Goal: Information Seeking & Learning: Learn about a topic

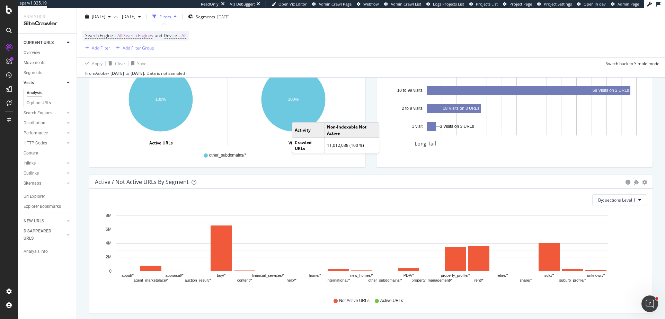
scroll to position [426, 0]
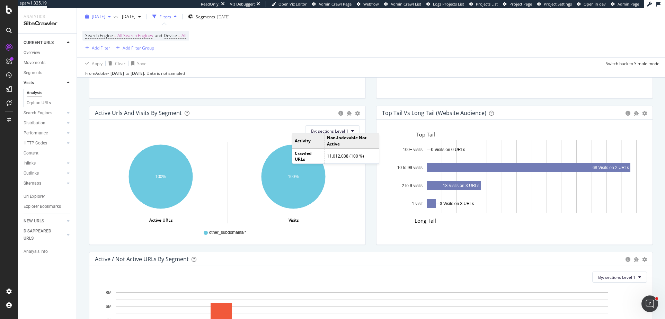
click at [110, 20] on div "2025 Aug. 3rd" at bounding box center [97, 16] width 31 height 10
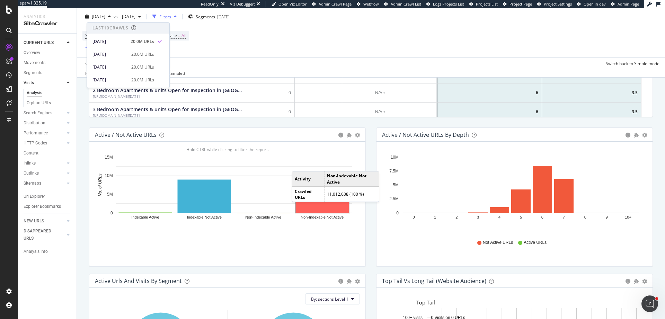
scroll to position [208, 0]
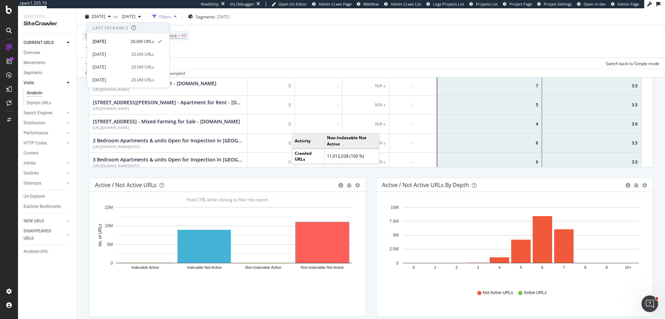
click at [228, 37] on div "Search Engine = All Search Engines and Device = All Add Filter Add Filter Group" at bounding box center [370, 41] width 577 height 32
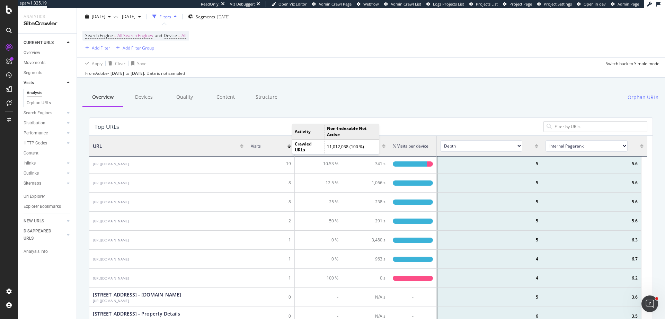
scroll to position [21, 0]
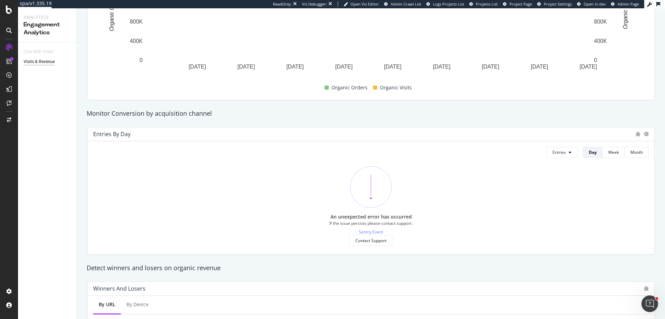
scroll to position [180, 0]
click at [565, 157] on button "Entries" at bounding box center [562, 153] width 31 height 11
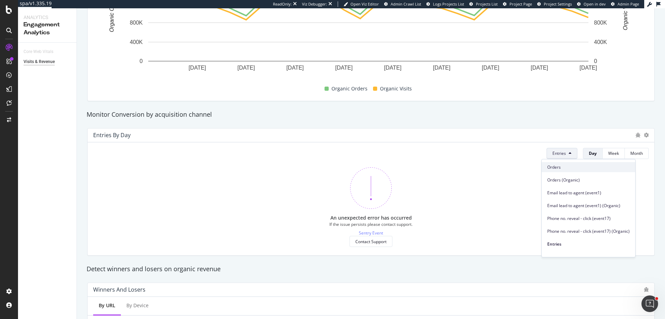
click at [568, 165] on span "Orders" at bounding box center [588, 167] width 82 height 6
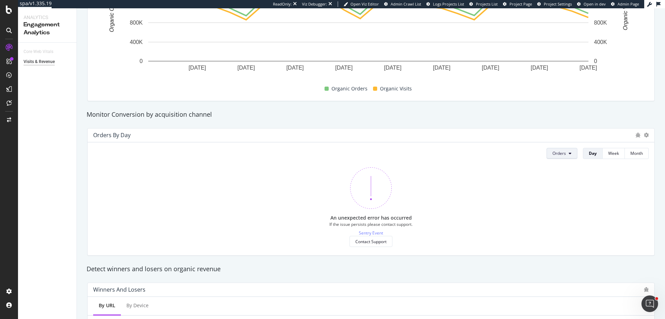
click at [562, 153] on button "Orders" at bounding box center [562, 153] width 31 height 11
click at [526, 115] on div "Monitor Conversion by acquisition channel" at bounding box center [371, 114] width 576 height 9
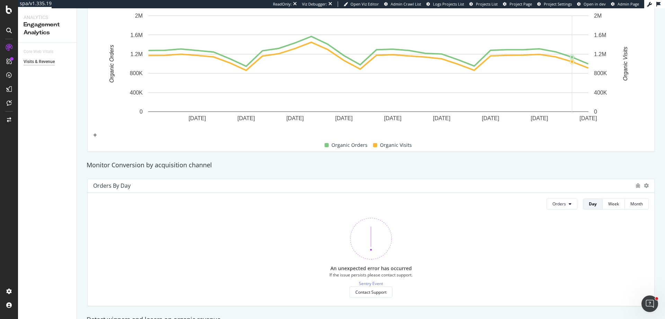
scroll to position [88, 0]
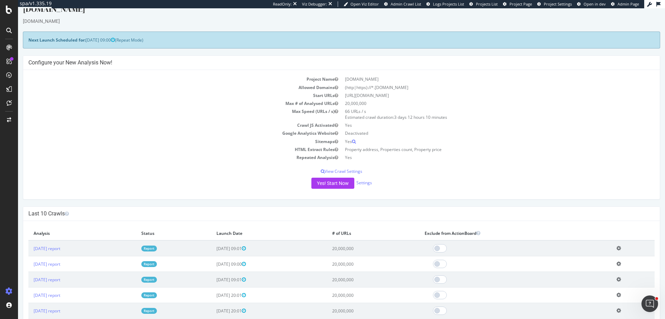
scroll to position [5, 0]
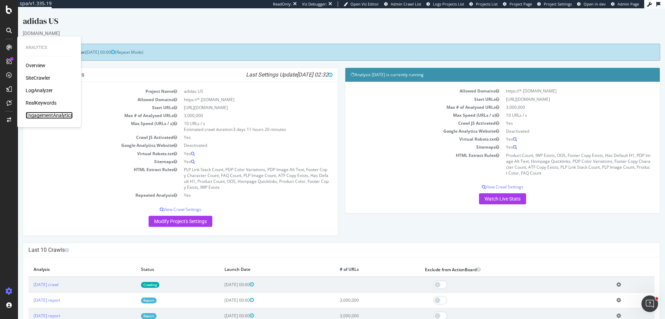
click at [69, 115] on div "EngagementAnalytics" at bounding box center [49, 115] width 47 height 7
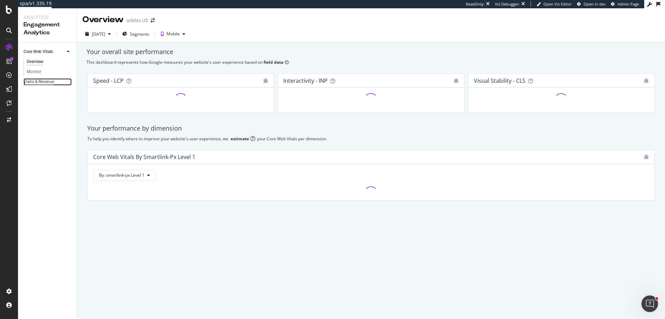
click at [48, 79] on div "Visits & Revenue" at bounding box center [39, 81] width 30 height 7
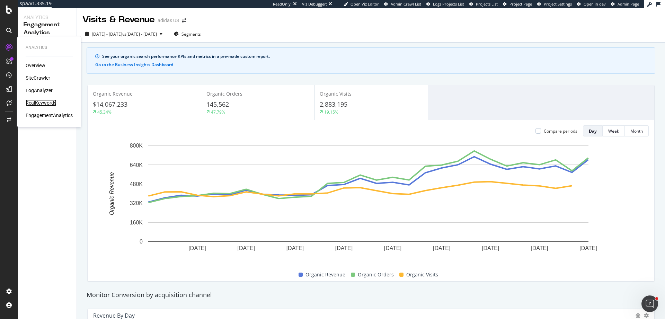
click at [44, 103] on div "RealKeywords" at bounding box center [41, 102] width 31 height 7
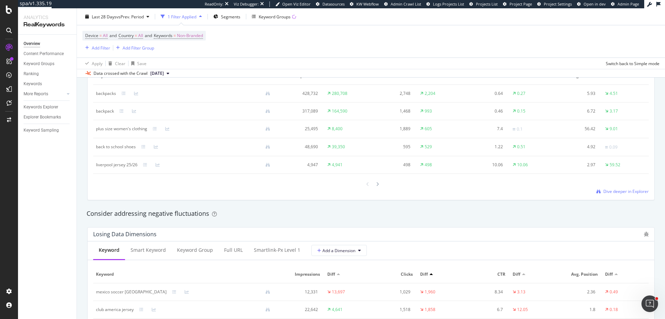
scroll to position [748, 0]
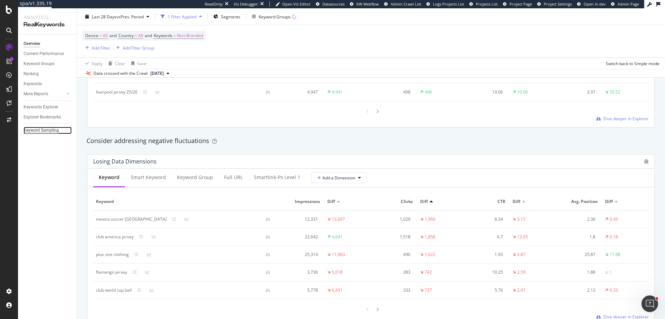
click at [51, 127] on div "Keyword Sampling" at bounding box center [41, 130] width 35 height 7
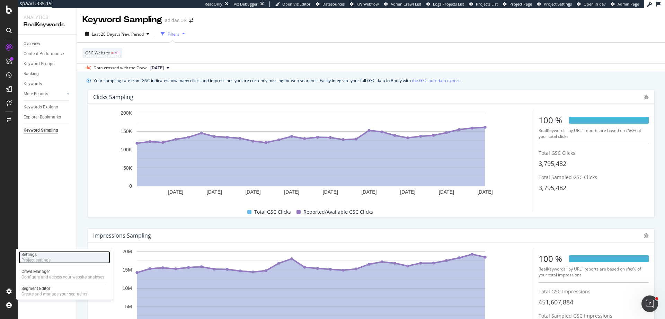
click at [48, 258] on div "Project settings" at bounding box center [35, 260] width 29 height 6
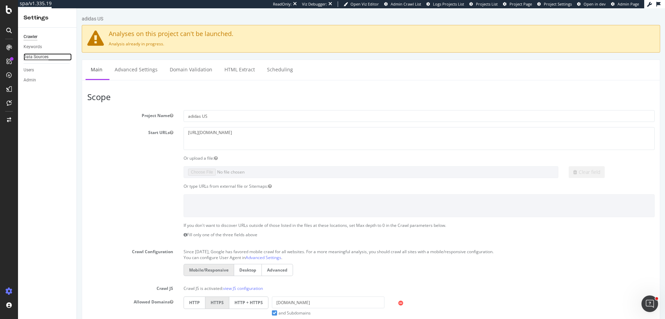
click at [45, 55] on div "Data Sources" at bounding box center [36, 56] width 25 height 7
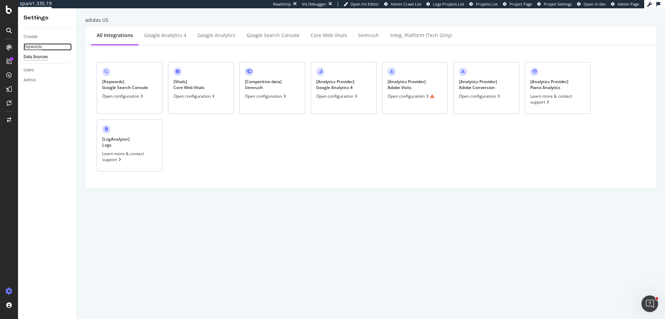
click at [40, 50] on div "Keywords" at bounding box center [33, 46] width 18 height 7
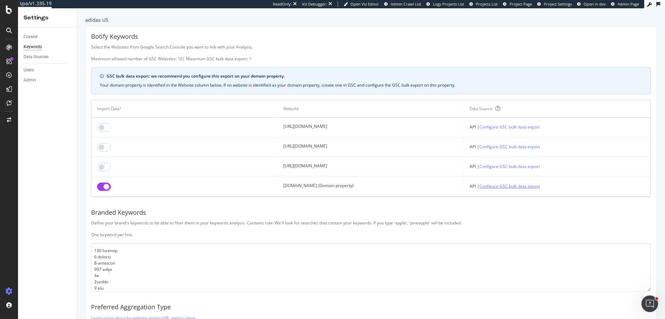
click at [517, 185] on link "Configure GSC bulk data export" at bounding box center [509, 186] width 61 height 7
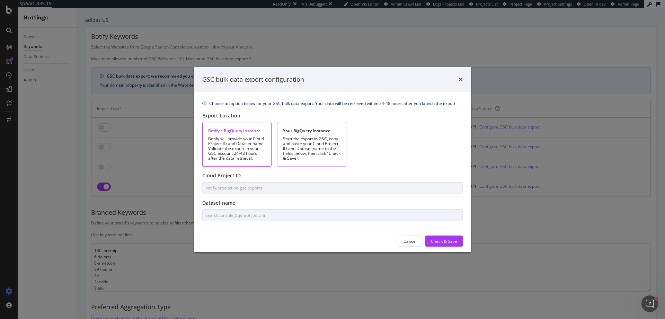
click at [319, 135] on div "Your BigQuery Instance Start the export in GSC, copy and paste your Cloud Proje…" at bounding box center [311, 144] width 69 height 45
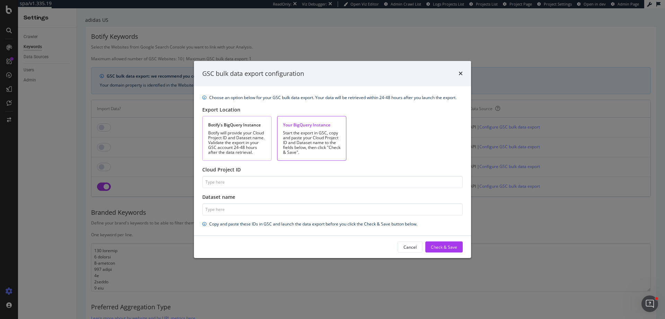
click at [233, 134] on div "Botify will provide your Cloud Project ID and Dataset name. Validate the export…" at bounding box center [236, 143] width 57 height 24
type input "botify-production-gsc-exports"
type input "searchconsole_8qqhr5hj5dcshi"
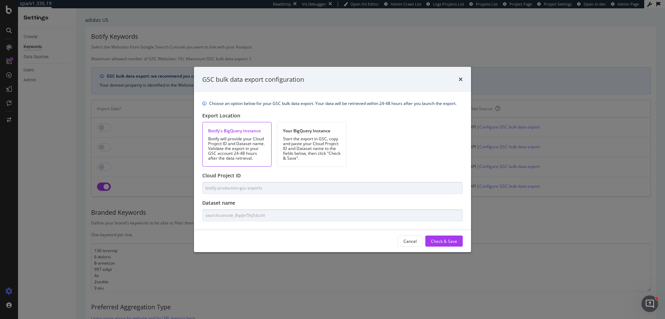
click at [458, 78] on div "GSC bulk data export configuration" at bounding box center [332, 79] width 260 height 9
click at [459, 78] on icon "times" at bounding box center [461, 80] width 4 height 6
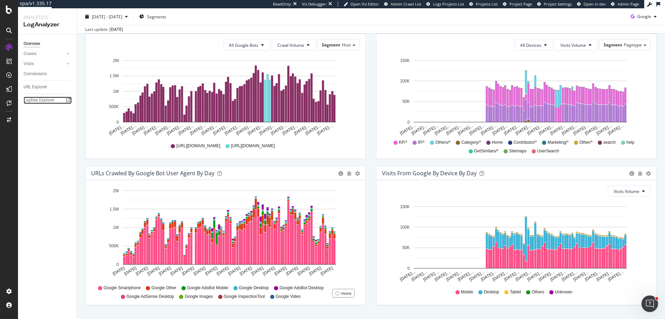
scroll to position [267, 0]
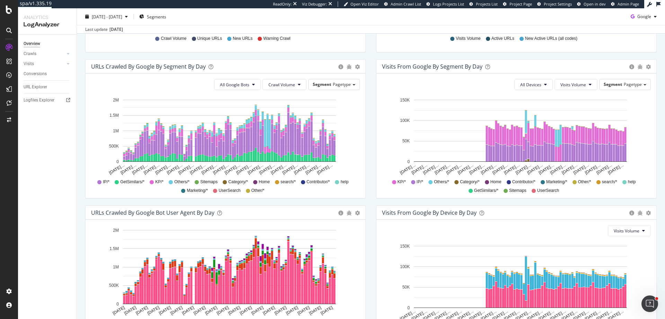
scroll to position [100, 0]
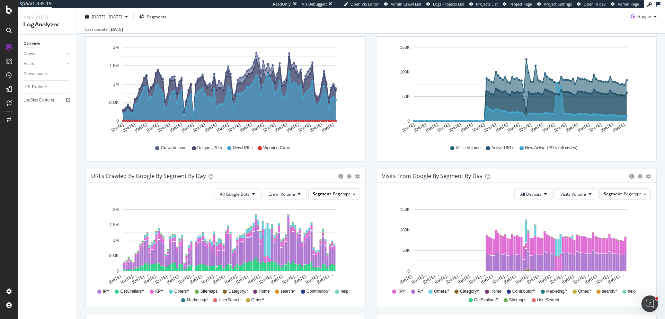
click at [357, 195] on div "Segment Pagetype" at bounding box center [334, 194] width 51 height 10
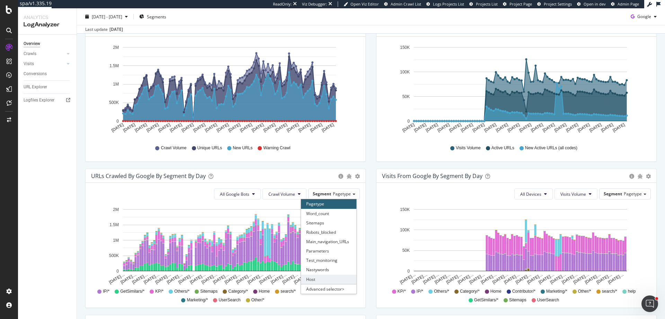
click at [345, 277] on div "Host" at bounding box center [328, 279] width 55 height 9
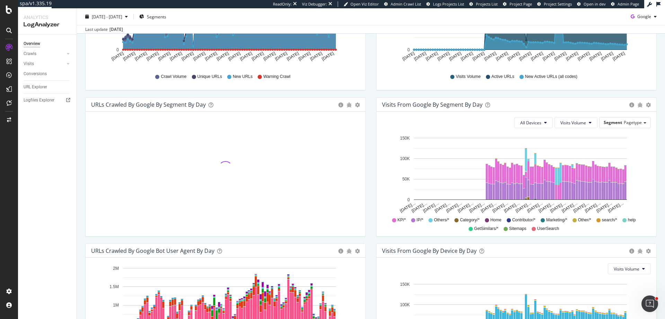
scroll to position [267, 0]
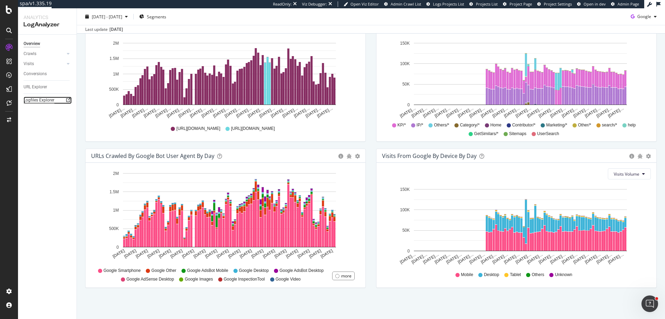
click at [45, 99] on div "Logfiles Explorer" at bounding box center [39, 100] width 31 height 7
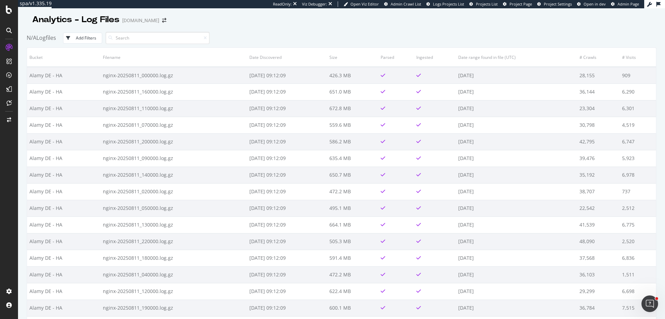
click at [189, 33] on input at bounding box center [158, 38] width 104 height 12
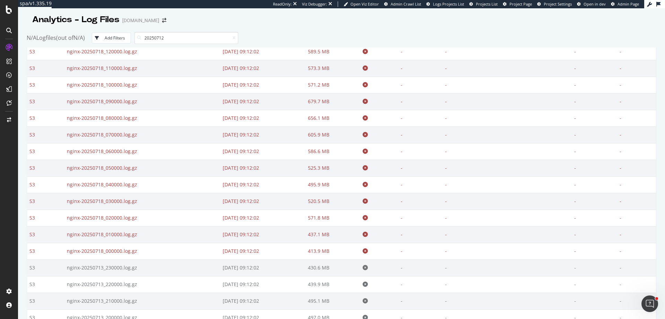
scroll to position [73, 0]
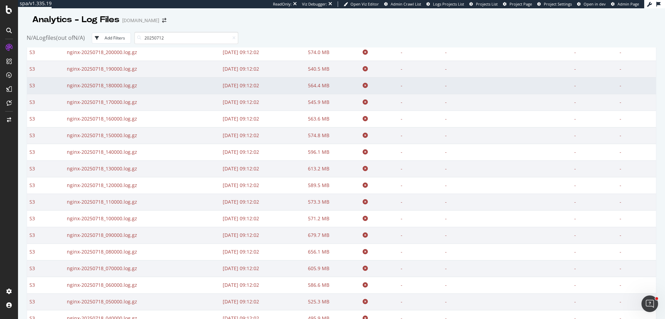
type input "20250712"
click at [337, 78] on td "564.4 MB" at bounding box center [332, 85] width 55 height 17
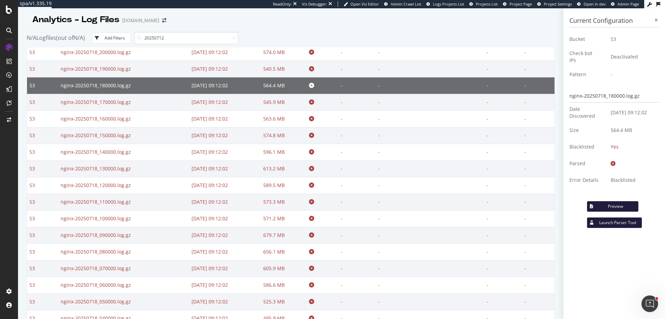
click at [423, 33] on div "N/A Logfiles (out of N/A ) Add Filters 20250712" at bounding box center [291, 37] width 528 height 19
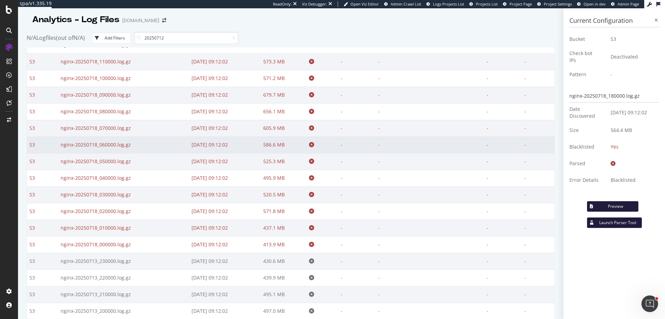
scroll to position [0, 0]
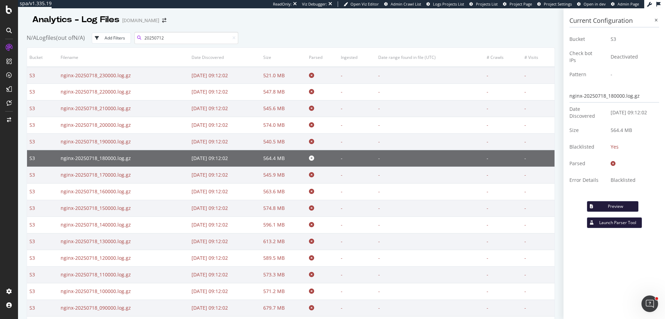
click at [189, 40] on input "20250712" at bounding box center [186, 38] width 104 height 12
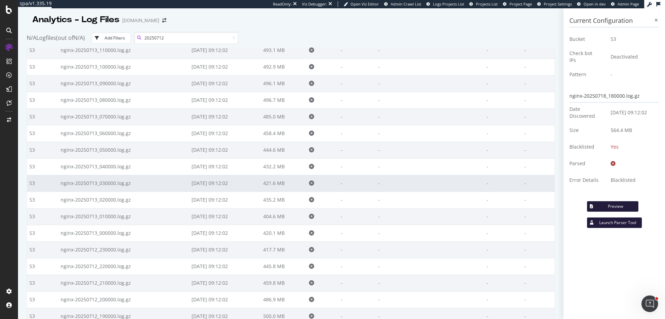
scroll to position [629, 0]
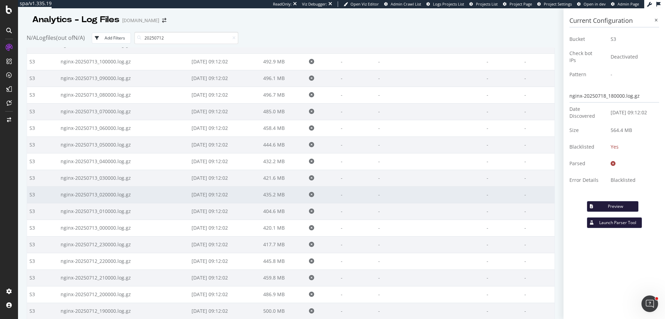
click at [204, 195] on td "2025-08-12 09:12:02" at bounding box center [225, 194] width 72 height 17
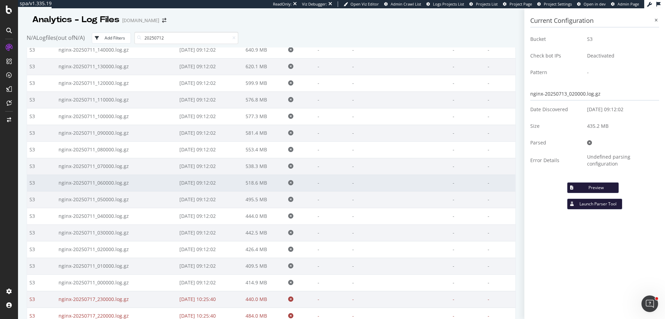
scroll to position [1370, 0]
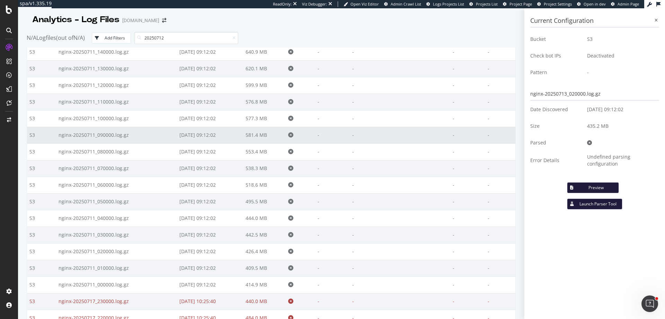
click at [143, 133] on td "nginx-20250711_090000.log.gz" at bounding box center [116, 135] width 121 height 17
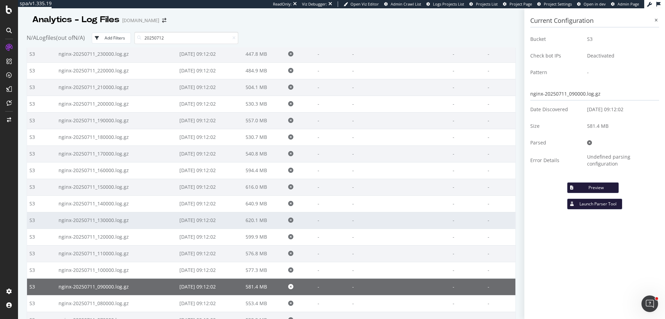
scroll to position [1152, 0]
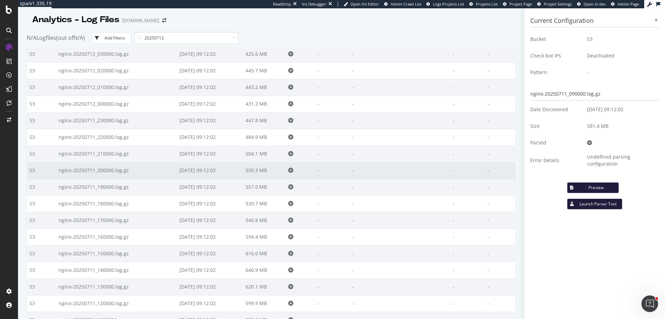
click at [165, 162] on td "nginx-20250711_200000.log.gz" at bounding box center [116, 170] width 121 height 17
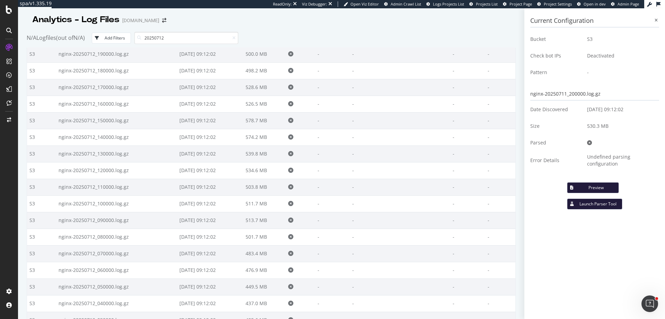
scroll to position [850, 0]
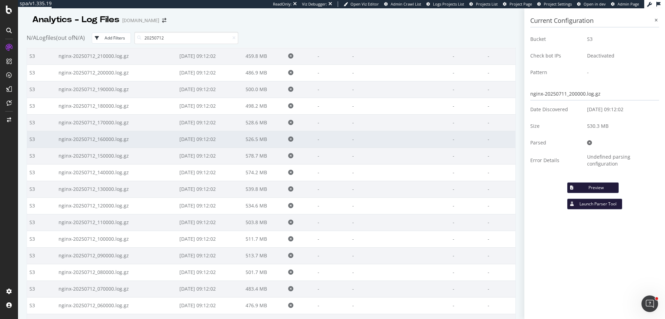
click at [198, 143] on td "2025-08-12 09:12:02" at bounding box center [210, 139] width 66 height 17
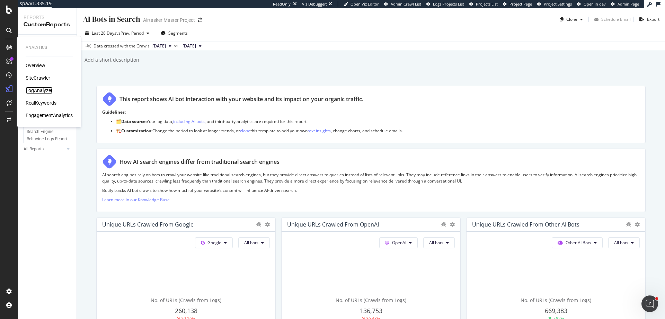
click at [48, 89] on div "LogAnalyzer" at bounding box center [39, 90] width 27 height 7
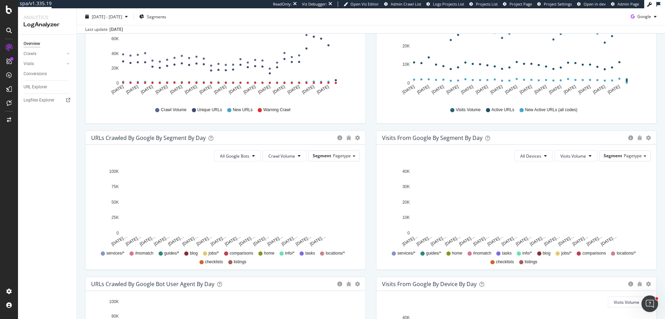
scroll to position [137, 0]
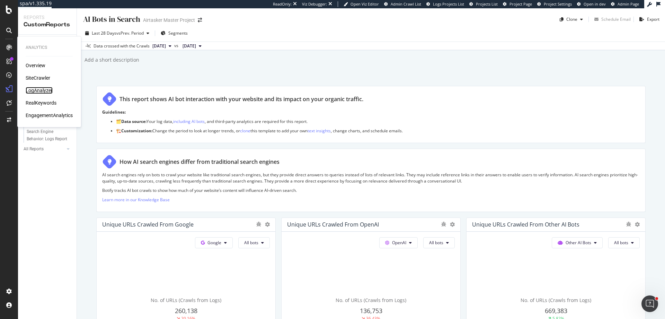
click at [41, 92] on div "LogAnalyzer" at bounding box center [39, 90] width 27 height 7
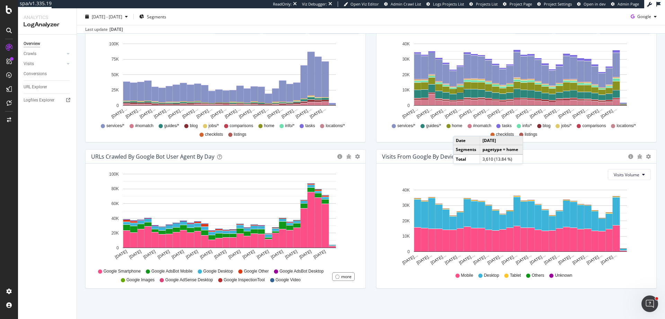
scroll to position [267, 0]
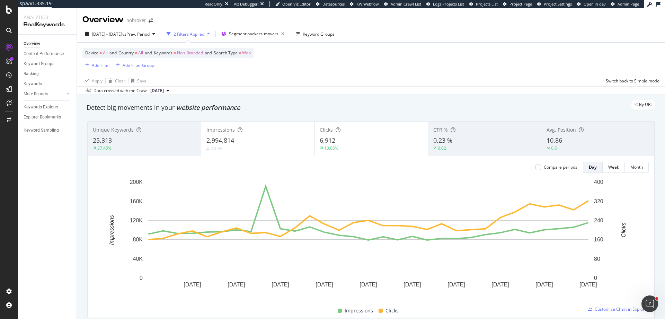
click at [149, 150] on div "37.45%" at bounding box center [144, 148] width 103 height 6
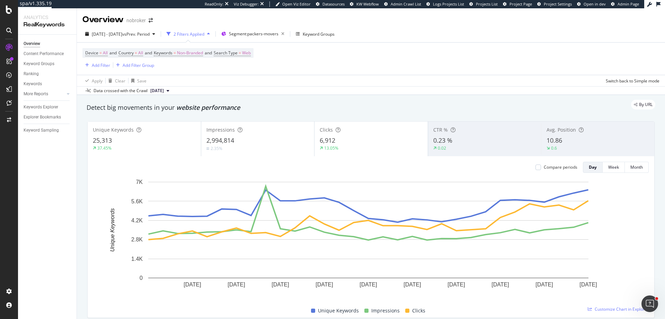
click at [186, 144] on div "25,313" at bounding box center [144, 140] width 103 height 9
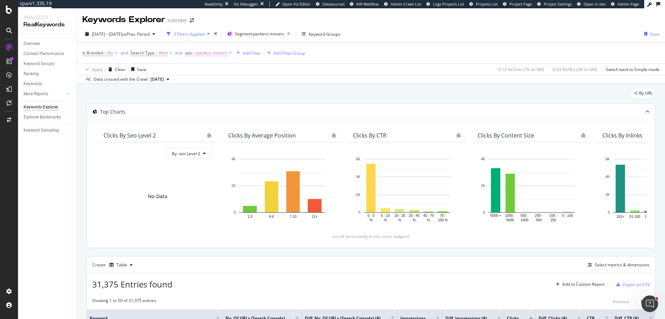
click at [202, 54] on span "packers-movers" at bounding box center [211, 53] width 31 height 10
click at [188, 55] on div "seo" at bounding box center [229, 52] width 82 height 12
click at [188, 54] on icon at bounding box center [189, 52] width 2 height 4
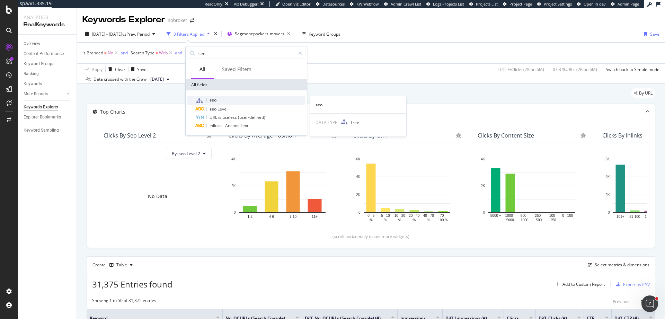
type input "seo"
click at [255, 100] on div "seo" at bounding box center [250, 100] width 110 height 9
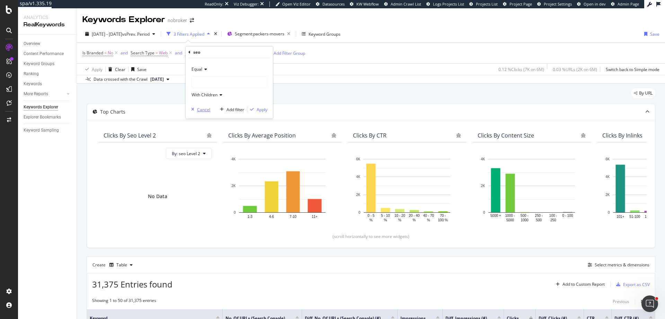
click at [207, 106] on button "Cancel" at bounding box center [199, 109] width 22 height 7
click at [229, 54] on icon at bounding box center [231, 53] width 6 height 7
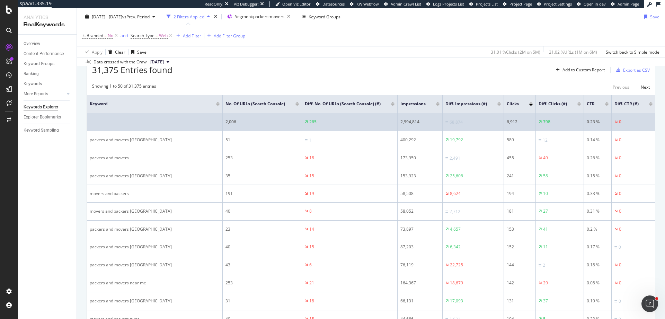
scroll to position [229, 0]
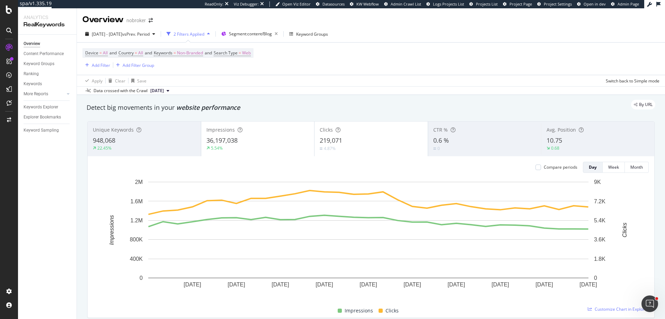
click at [355, 103] on div "By URL" at bounding box center [368, 105] width 576 height 10
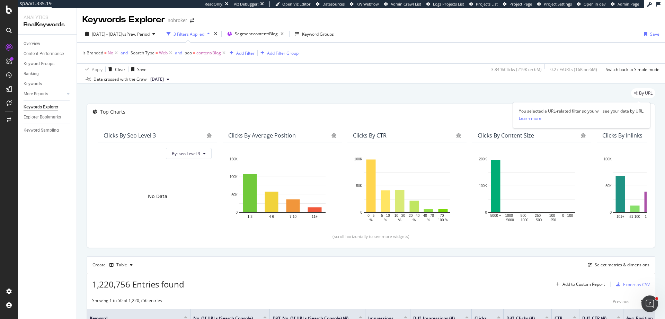
click at [639, 94] on span "By URL" at bounding box center [646, 93] width 14 height 4
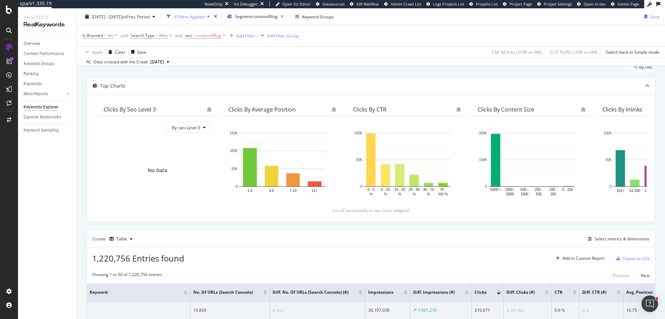
click at [20, 170] on div "Overview Content Performance Keyword Groups Ranking Keywords More Reports Count…" at bounding box center [47, 177] width 59 height 284
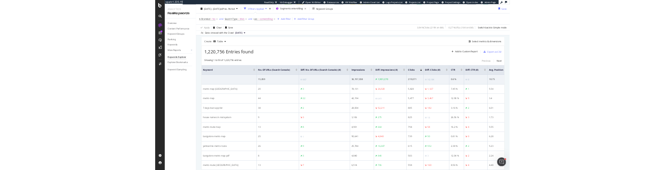
scroll to position [187, 0]
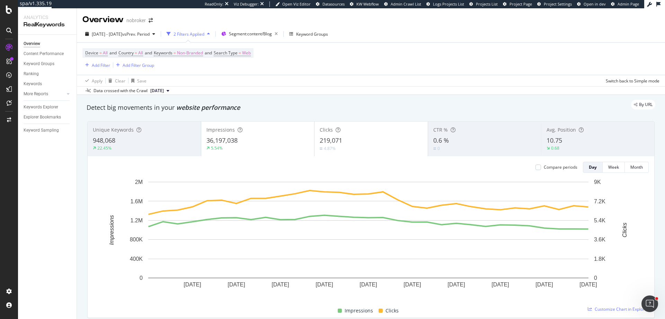
click at [397, 43] on div "Device = All and Country = All and Keywords = Non-Branded and Search Type = Web…" at bounding box center [370, 59] width 577 height 32
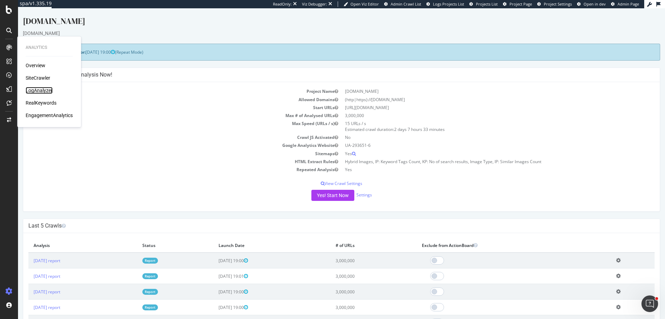
click at [39, 92] on div "LogAnalyzer" at bounding box center [39, 90] width 27 height 7
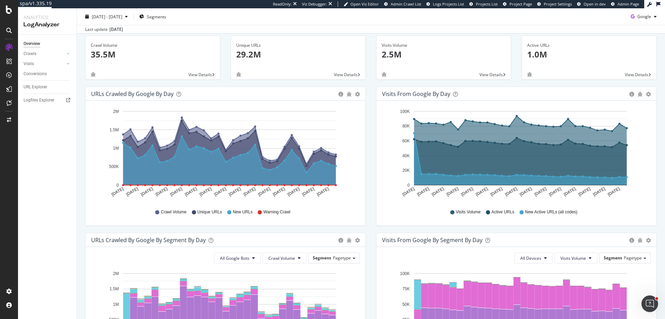
scroll to position [42, 0]
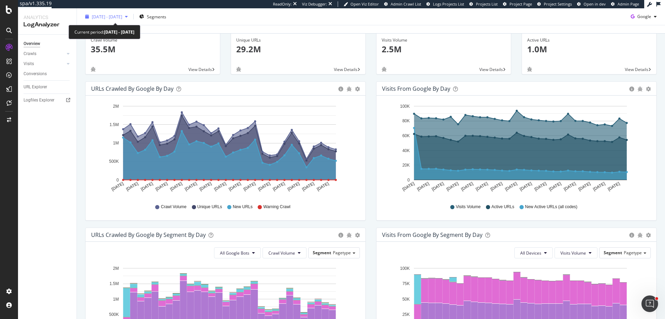
click at [121, 16] on span "2025 Jul. 13th - Aug. 11th" at bounding box center [107, 17] width 30 height 6
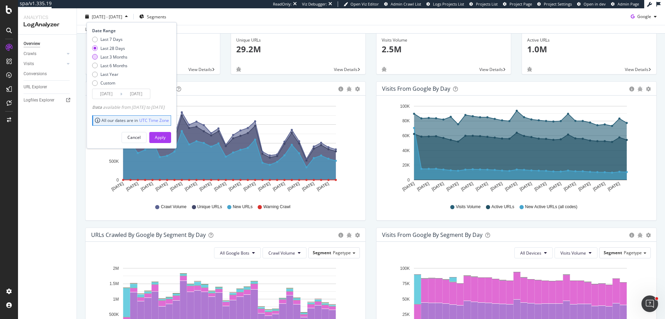
click at [118, 55] on div "Last 3 Months" at bounding box center [113, 57] width 27 height 6
type input "2025/05/12"
click at [166, 134] on div "Apply" at bounding box center [160, 137] width 11 height 10
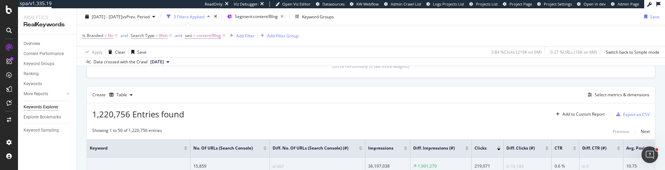
scroll to position [197, 0]
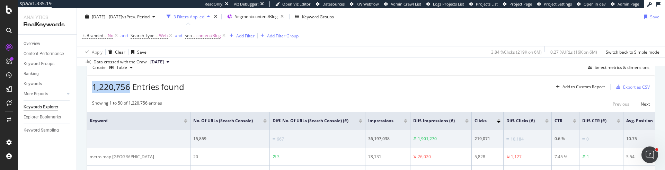
drag, startPoint x: 93, startPoint y: 85, endPoint x: 128, endPoint y: 84, distance: 35.7
click at [128, 84] on span "1,220,756 Entries found" at bounding box center [138, 86] width 92 height 11
copy span "1,220,756"
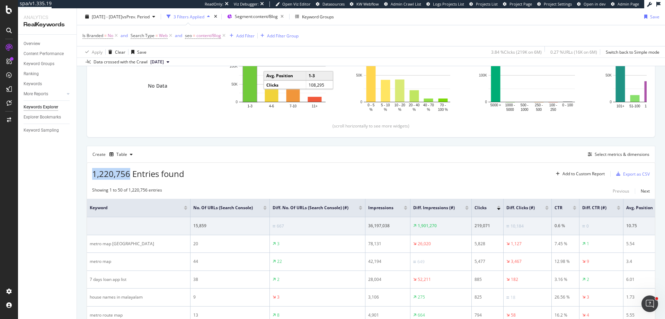
scroll to position [99, 0]
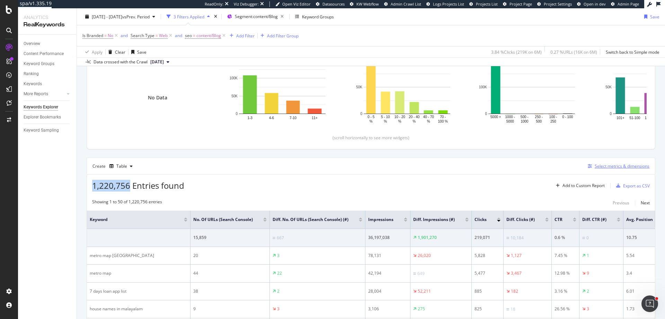
click at [629, 168] on div "Select metrics & dimensions" at bounding box center [622, 166] width 55 height 6
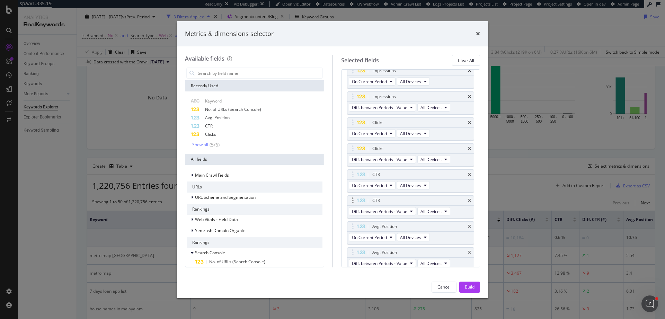
scroll to position [136, 0]
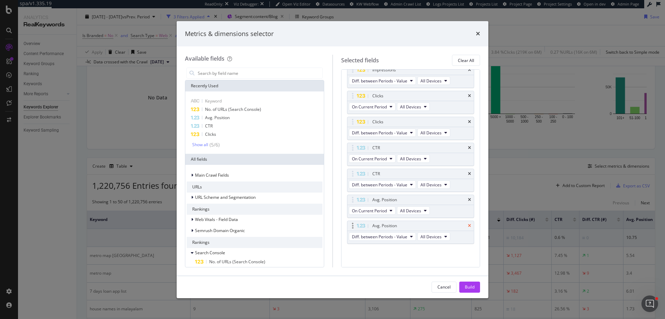
click at [468, 170] on icon "times" at bounding box center [469, 226] width 3 height 4
click at [467, 170] on div "CTR" at bounding box center [410, 200] width 127 height 10
click at [468, 170] on icon "times" at bounding box center [469, 199] width 3 height 4
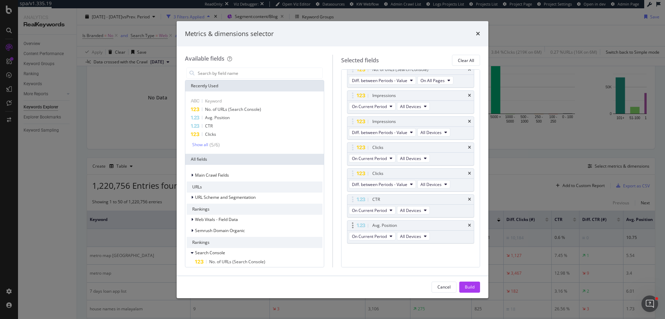
click at [464, 170] on div "Avg. Position" at bounding box center [410, 226] width 127 height 10
click at [468, 170] on icon "times" at bounding box center [469, 199] width 3 height 4
click at [468, 170] on icon "times" at bounding box center [469, 225] width 3 height 4
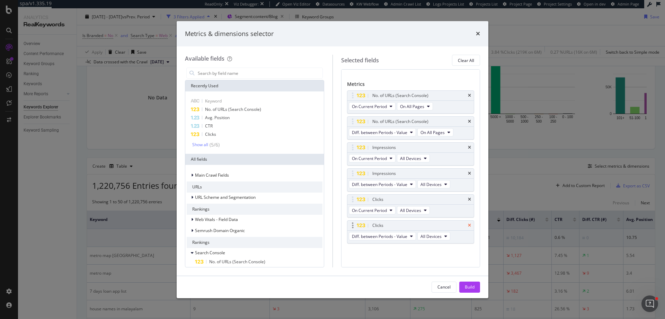
scroll to position [32, 0]
click at [465, 170] on div "Build" at bounding box center [470, 287] width 10 height 10
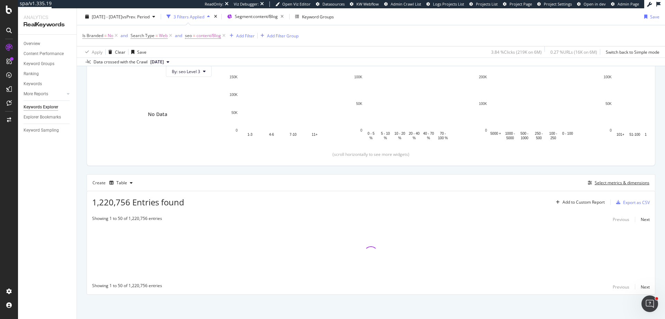
scroll to position [82, 0]
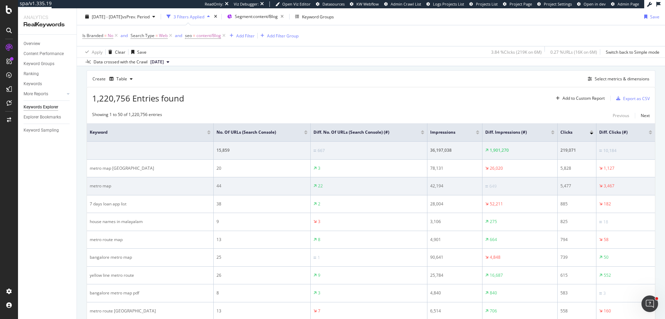
scroll to position [249, 0]
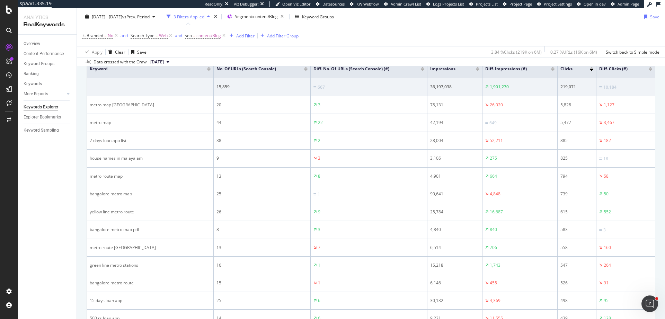
click at [207, 71] on div at bounding box center [208, 70] width 3 height 2
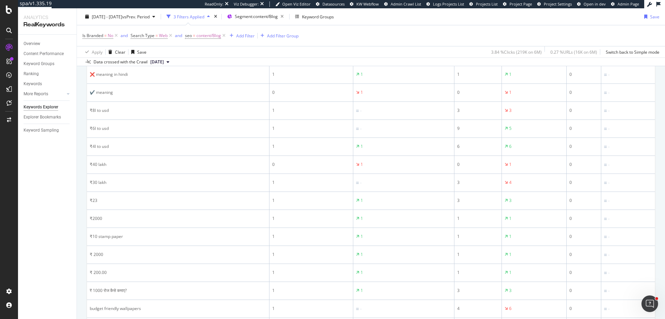
scroll to position [717, 0]
